Goal: Find specific page/section: Find specific page/section

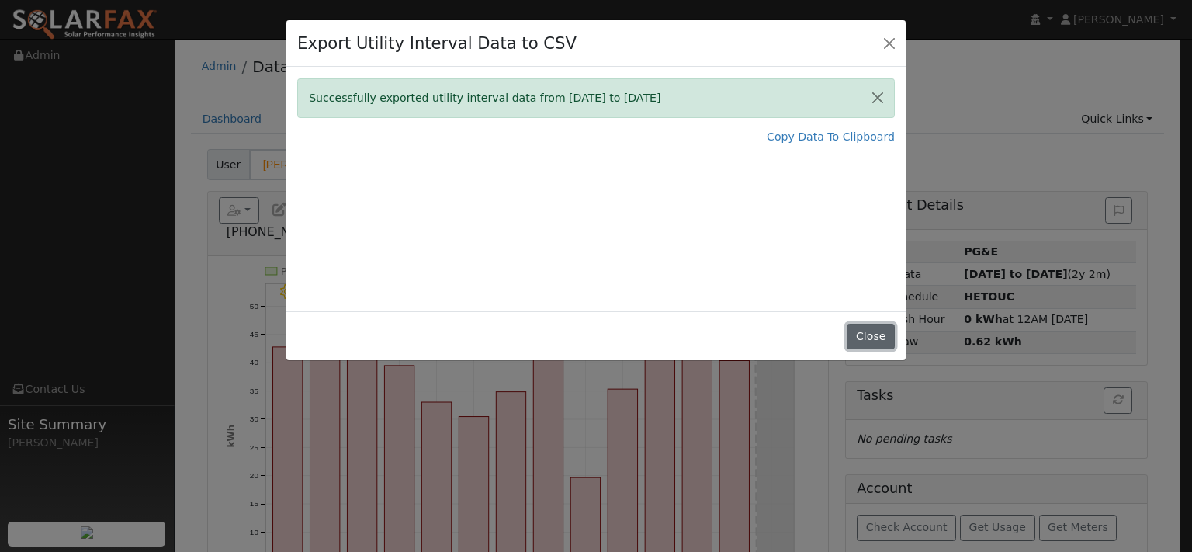
click at [866, 349] on button "Close" at bounding box center [870, 337] width 47 height 26
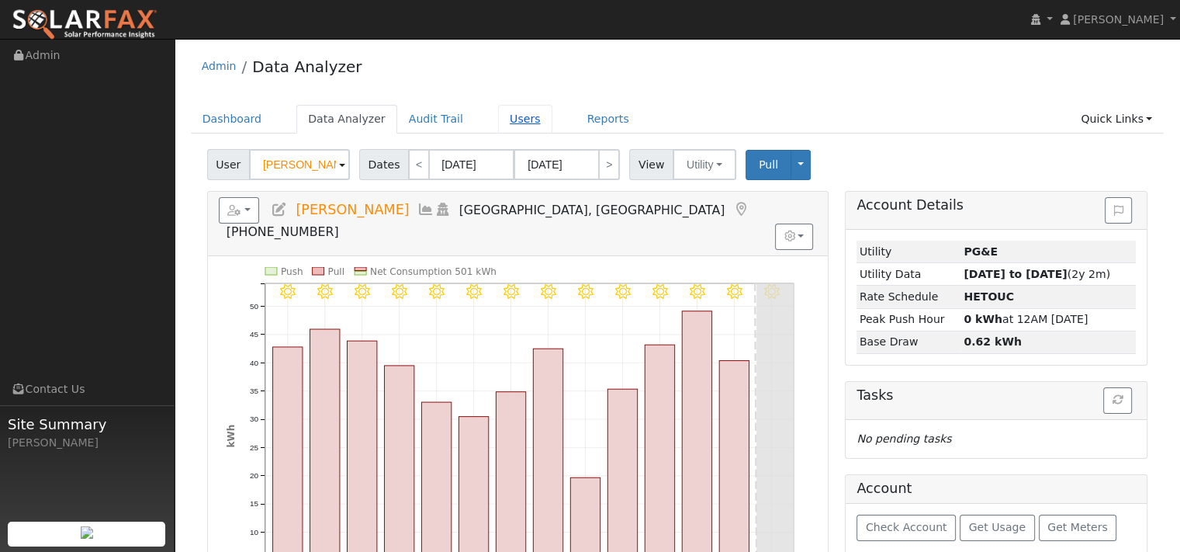
click at [553, 128] on link "Users" at bounding box center [525, 119] width 54 height 29
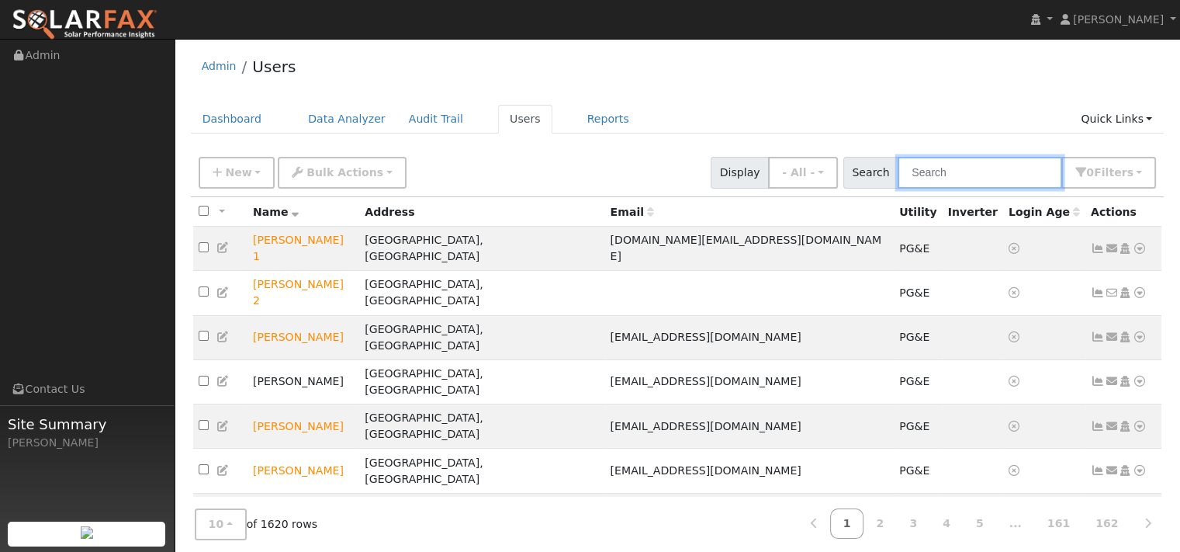
click at [918, 189] on input "text" at bounding box center [980, 173] width 165 height 32
paste input "[PERSON_NAME]"
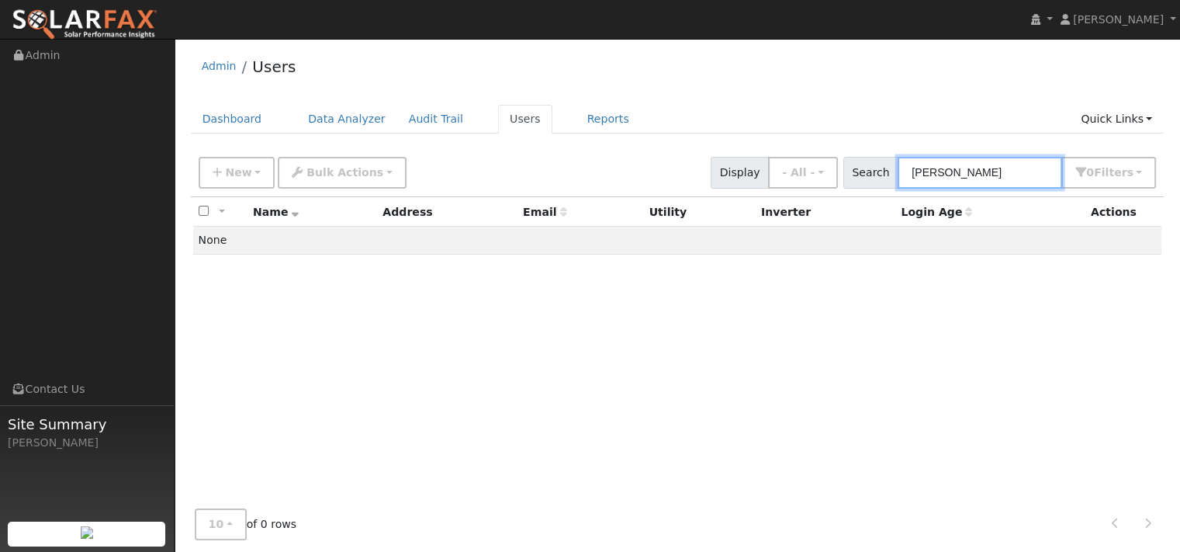
type input "[PERSON_NAME]"
